Goal: Information Seeking & Learning: Learn about a topic

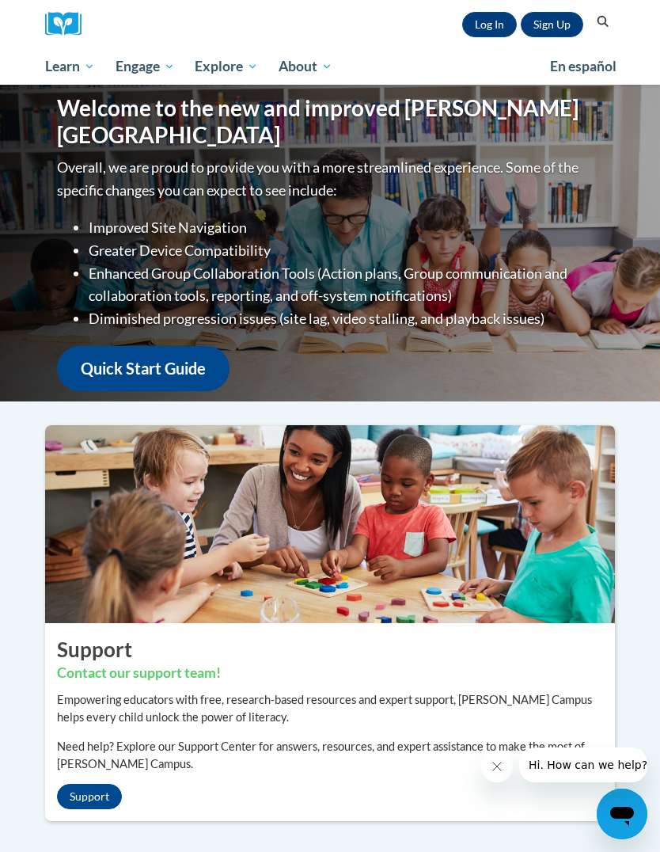
click at [487, 30] on link "Log In" at bounding box center [489, 24] width 55 height 25
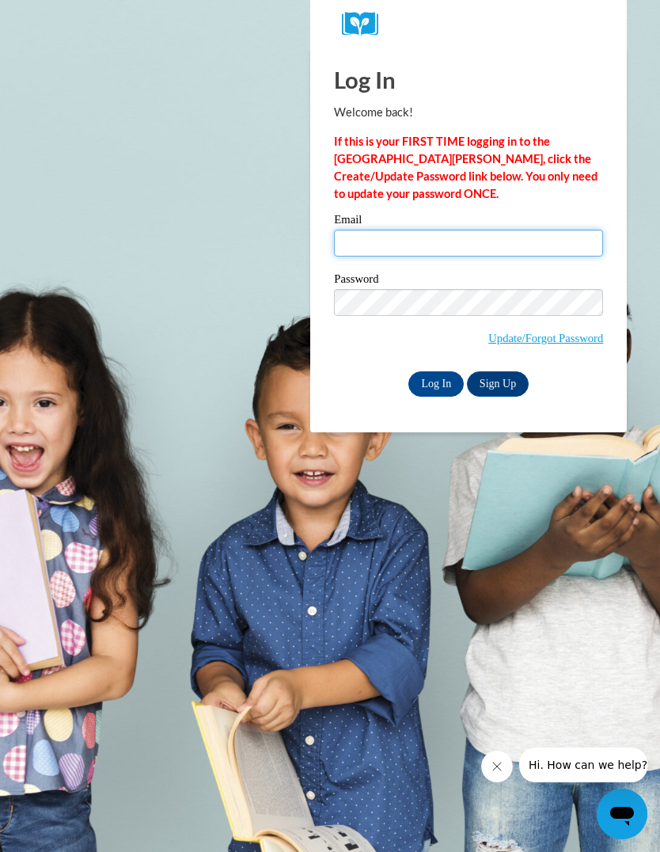
type input "mrkenn3362@ung.edu"
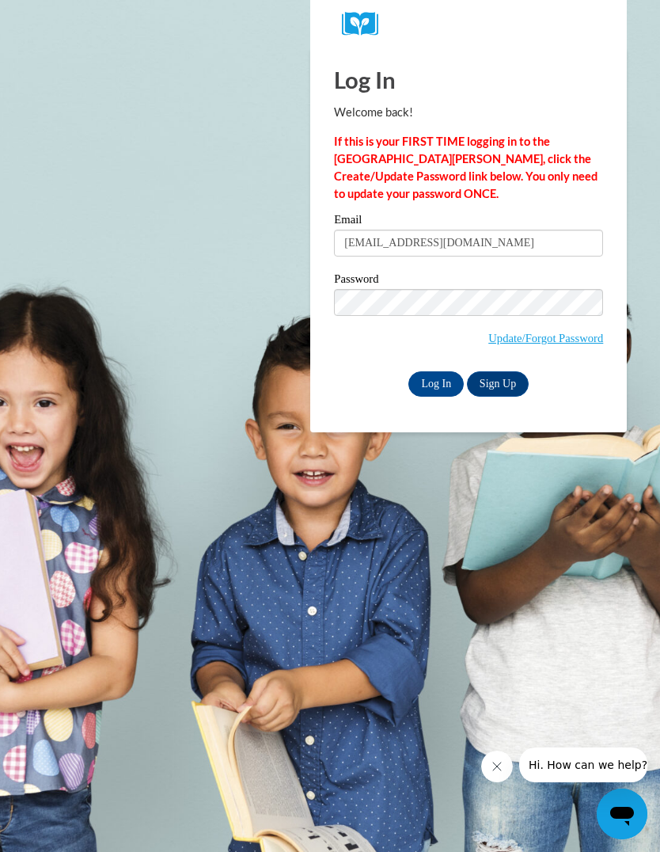
click at [436, 382] on input "Log In" at bounding box center [436, 383] width 55 height 25
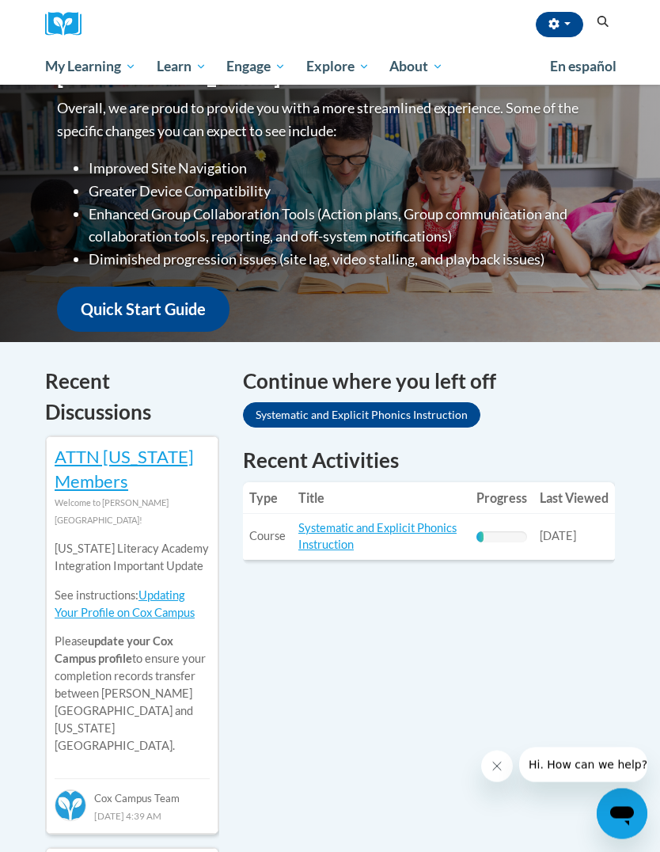
scroll to position [252, 0]
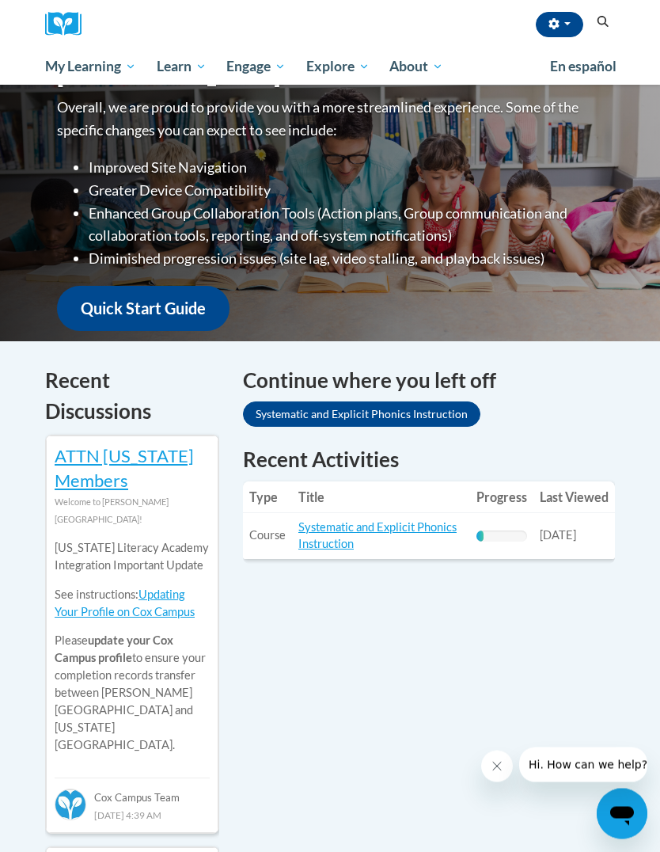
click at [369, 541] on td "Title: Systematic and Explicit Phonics Instruction" at bounding box center [381, 537] width 178 height 46
click at [340, 534] on link "Systematic and Explicit Phonics Instruction" at bounding box center [377, 536] width 158 height 30
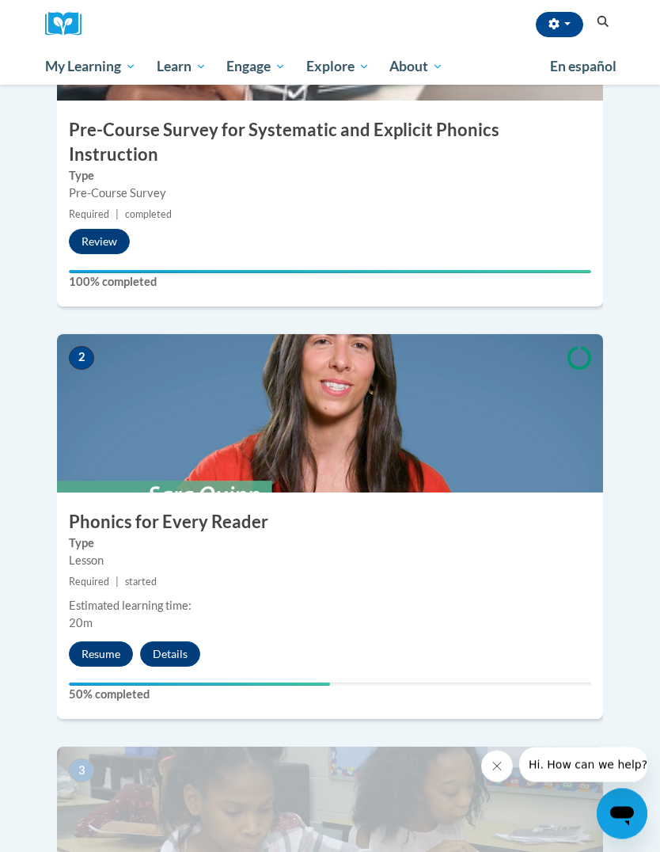
scroll to position [601, 0]
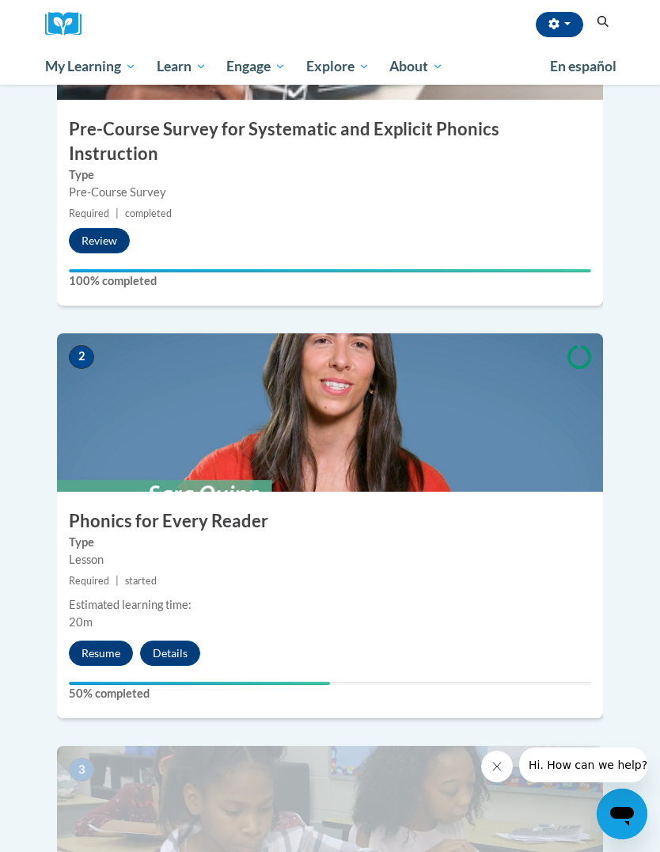
click at [93, 640] on button "Resume" at bounding box center [101, 652] width 64 height 25
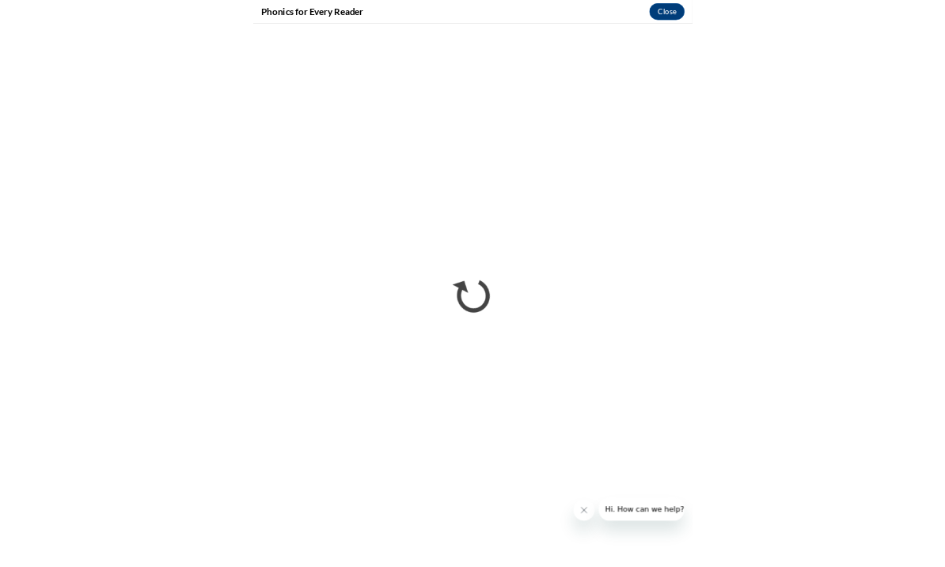
scroll to position [743, 0]
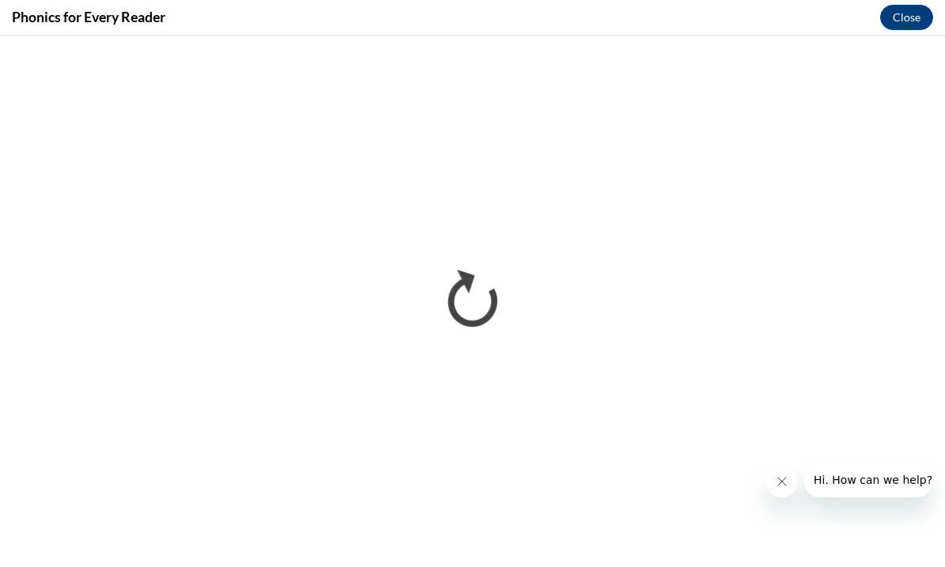
click at [659, 480] on icon "Close message from company" at bounding box center [782, 481] width 13 height 13
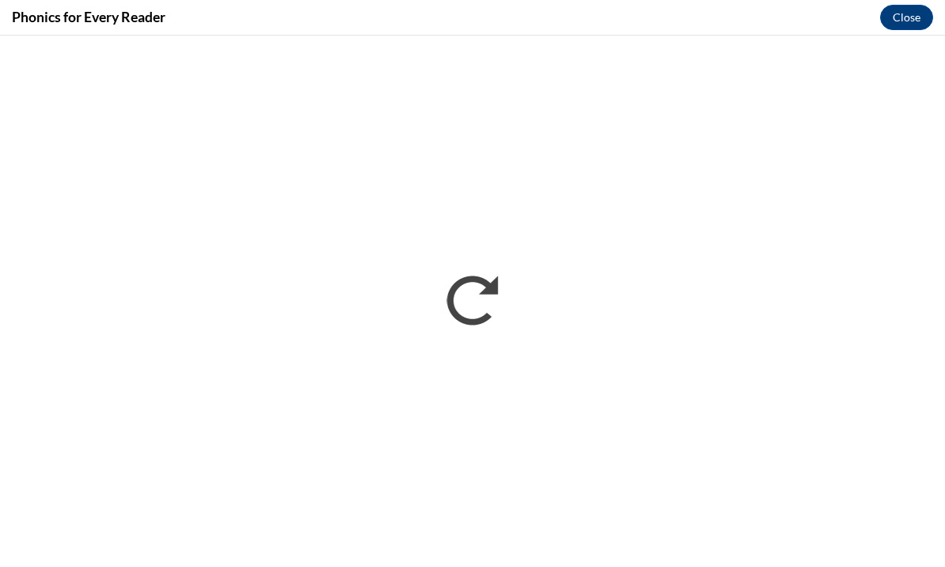
scroll to position [1164, 0]
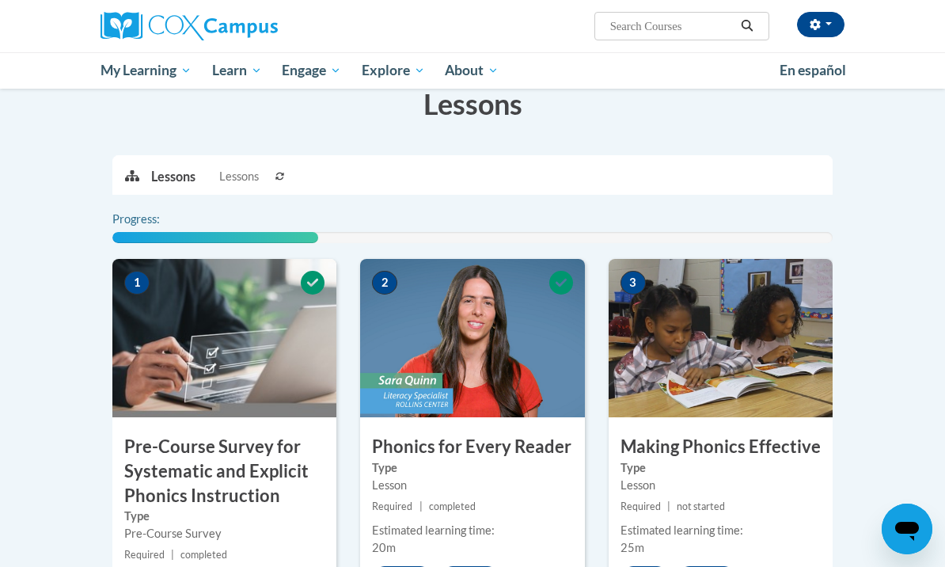
scroll to position [340, 0]
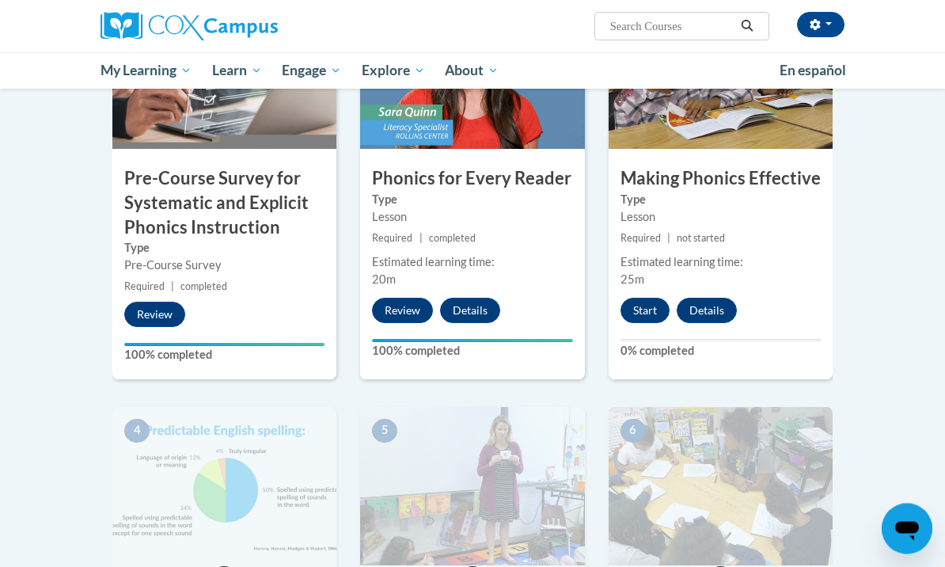
click at [636, 319] on button "Start" at bounding box center [645, 310] width 49 height 25
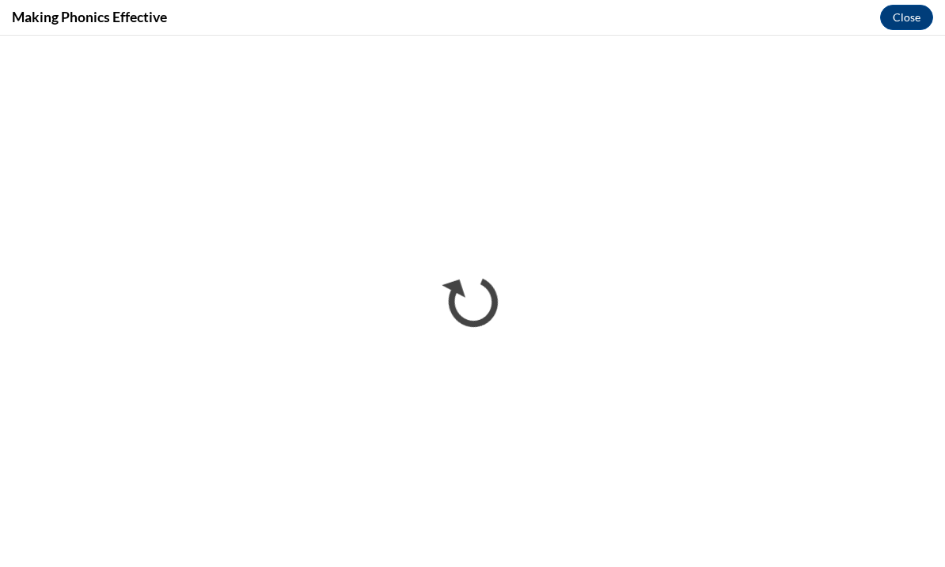
scroll to position [0, 0]
